Goal: Task Accomplishment & Management: Manage account settings

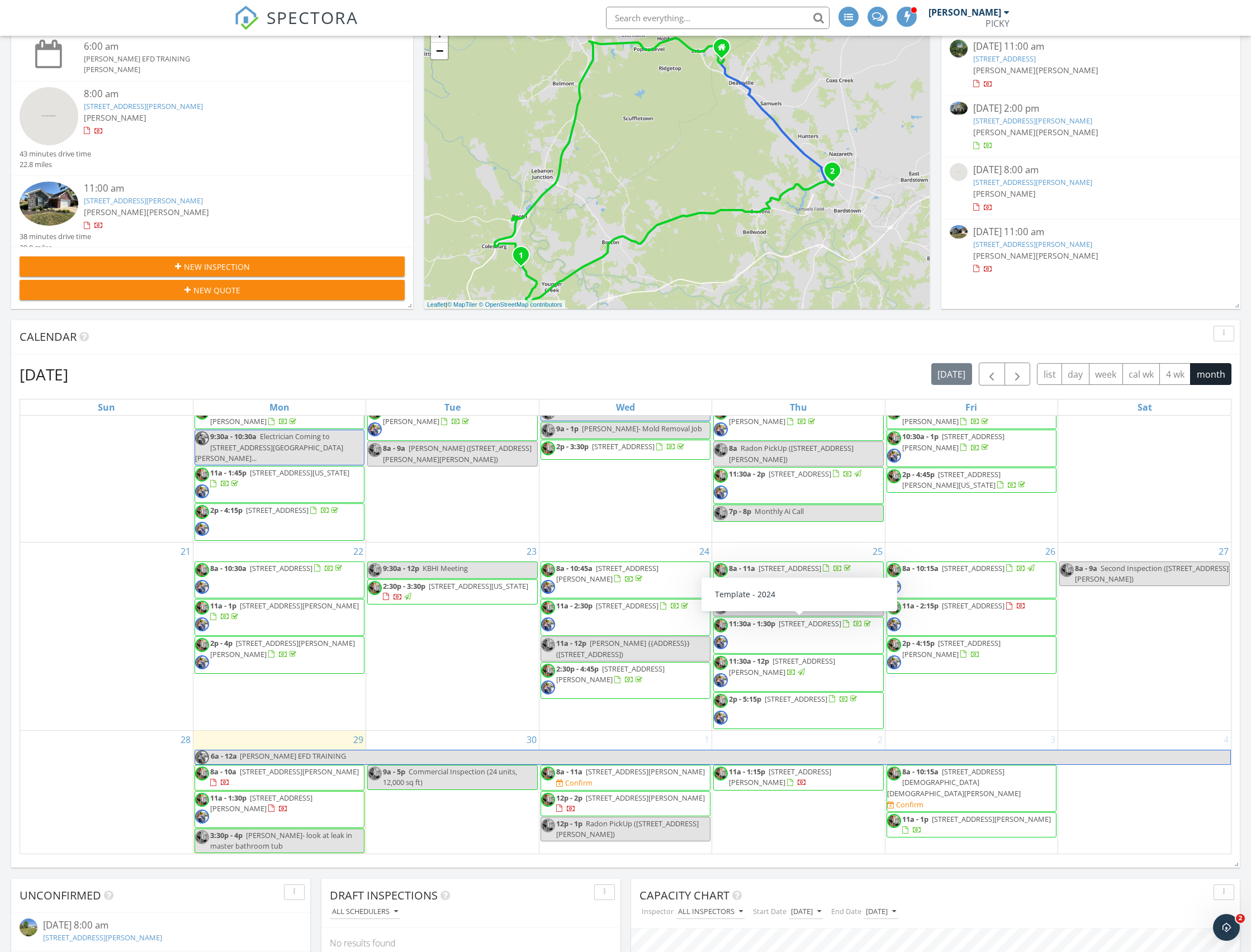
scroll to position [285, 0]
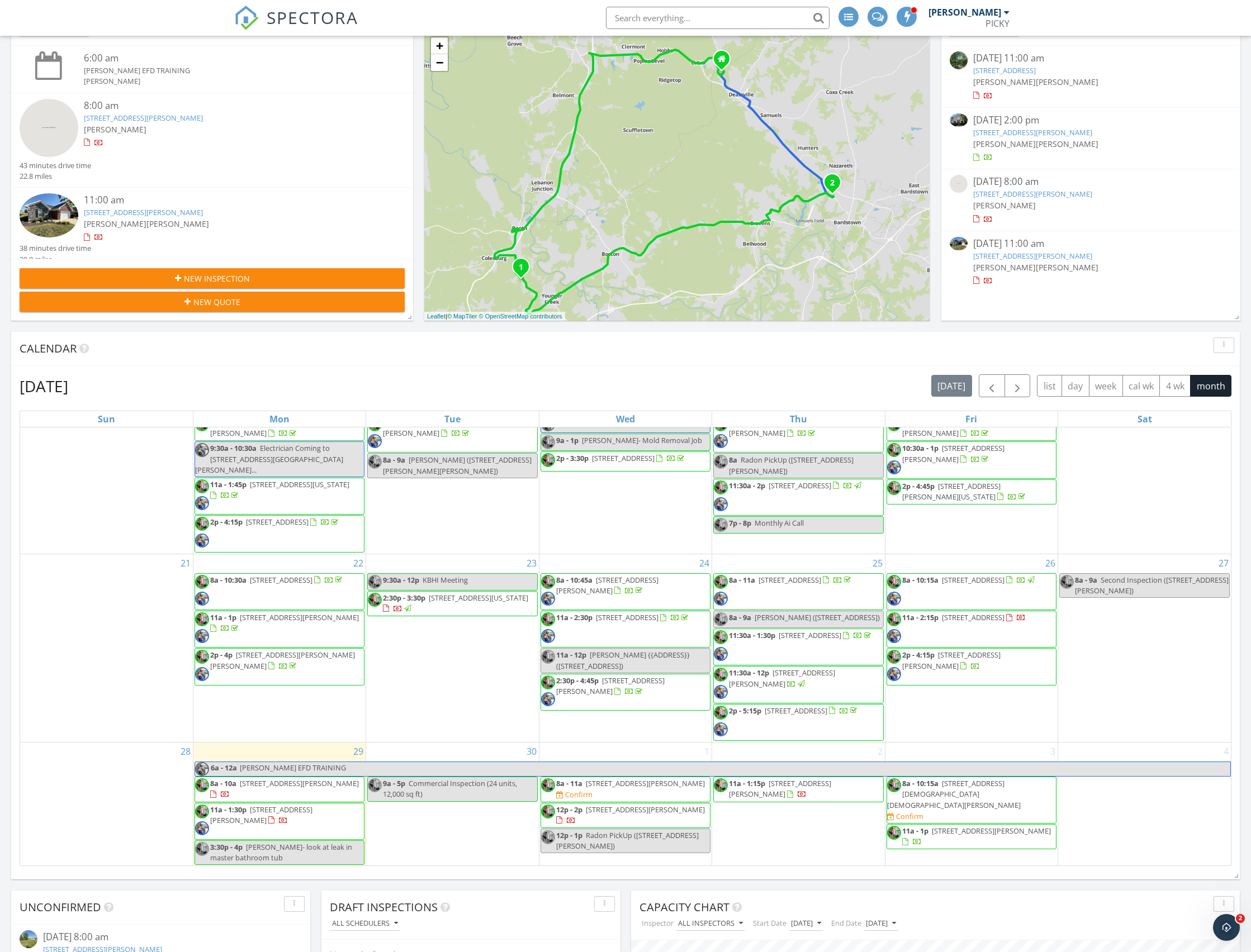
click at [619, 575] on span "[STREET_ADDRESS][PERSON_NAME]" at bounding box center [607, 586] width 102 height 21
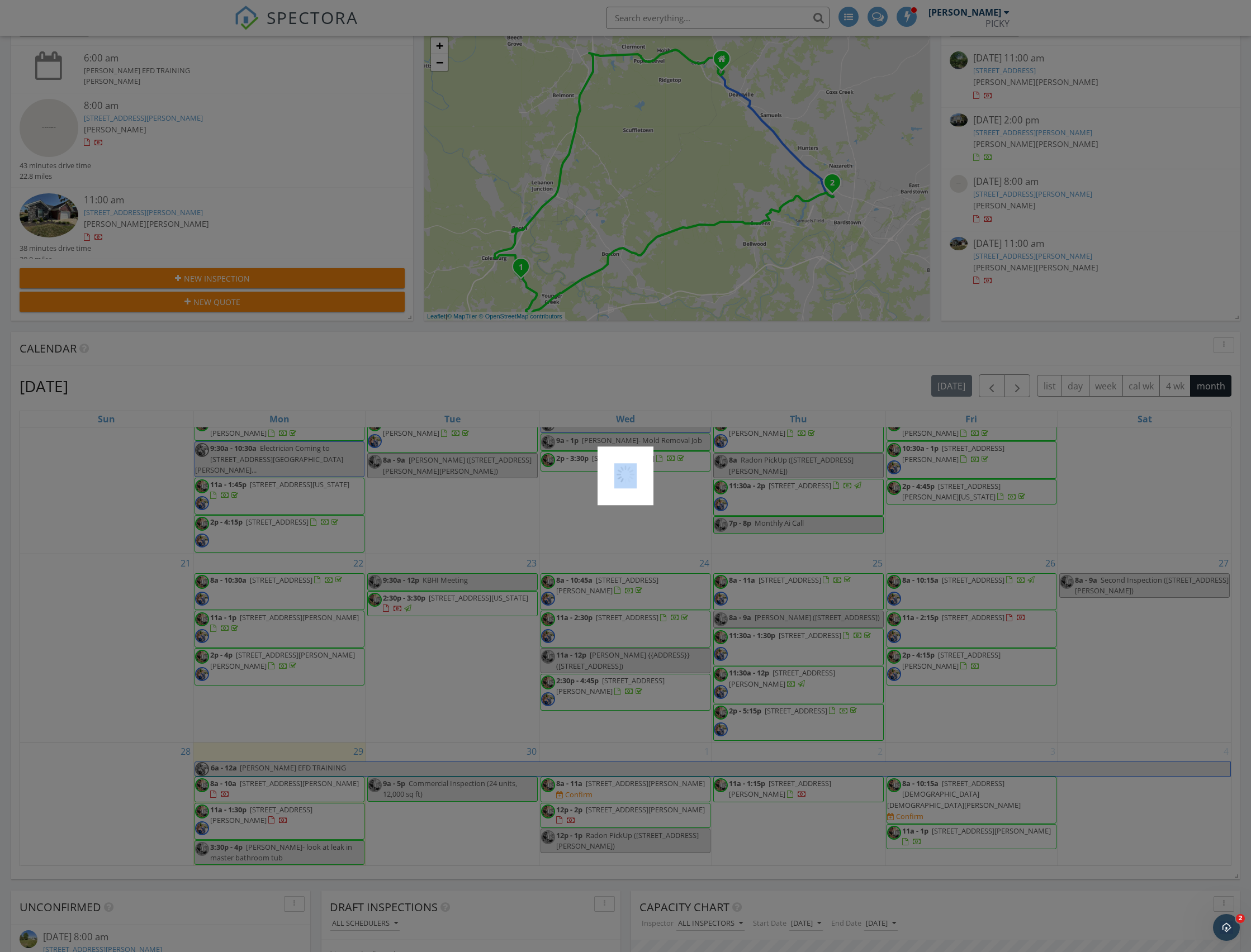
click at [619, 573] on div at bounding box center [625, 476] width 1251 height 952
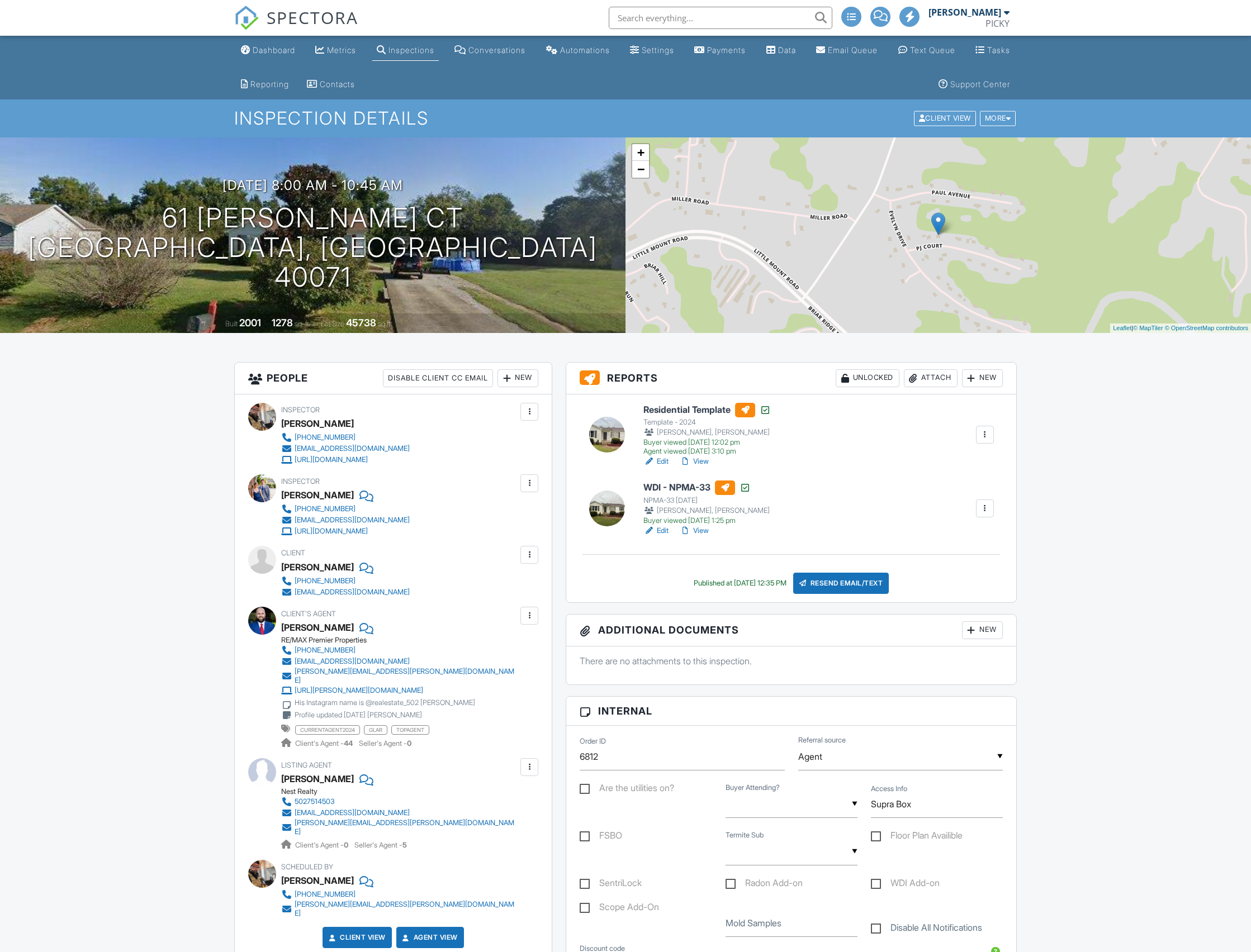
click at [934, 375] on div "Attach" at bounding box center [930, 378] width 54 height 18
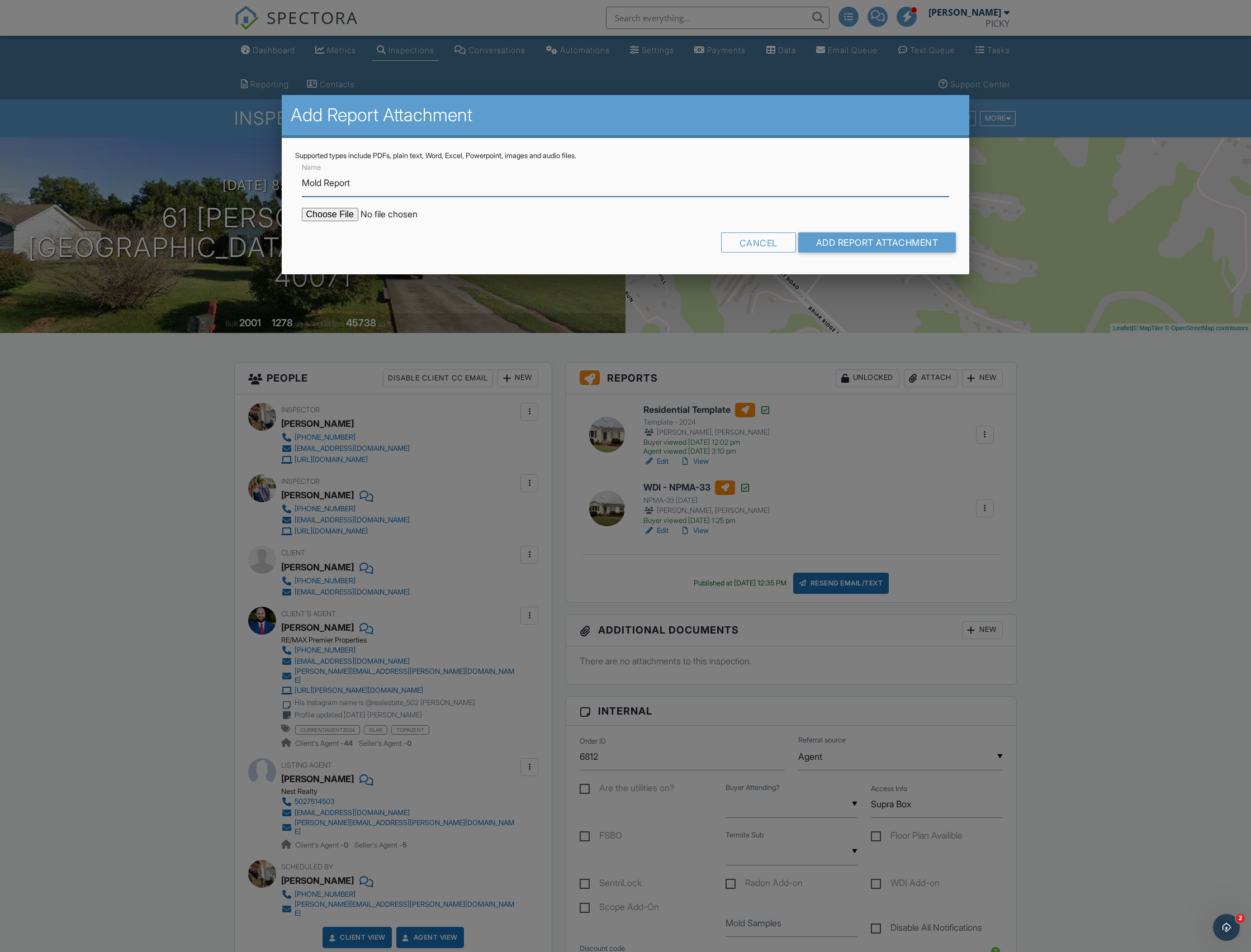
type input "Mold Report"
click at [325, 214] on input "file" at bounding box center [396, 214] width 190 height 13
type input "C:\fakepath\MoldReport_61 PJ Ct.pdf"
click at [318, 217] on input "file" at bounding box center [396, 214] width 190 height 13
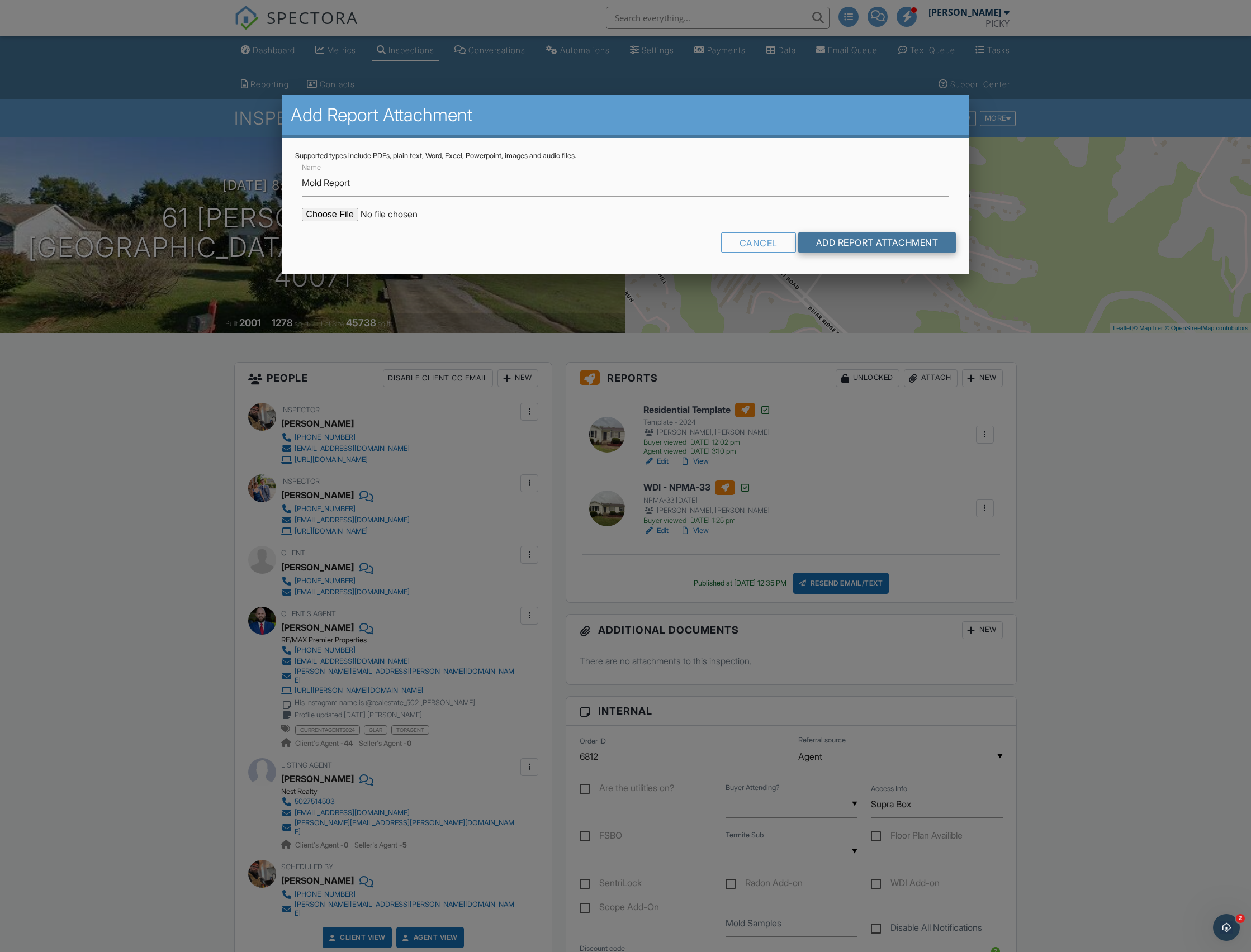
click at [872, 245] on input "Add Report Attachment" at bounding box center [877, 242] width 158 height 20
